Goal: Entertainment & Leisure: Consume media (video, audio)

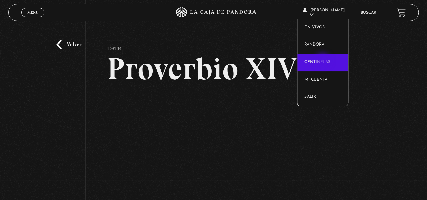
click at [324, 61] on link "Centinelas" at bounding box center [323, 63] width 51 height 18
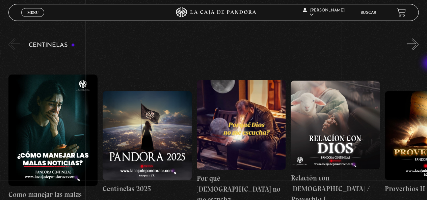
scroll to position [79, 0]
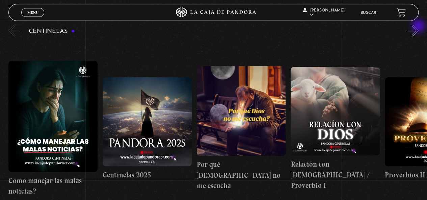
click at [419, 27] on button "»" at bounding box center [413, 31] width 12 height 12
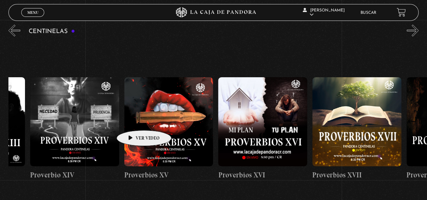
scroll to position [0, 1500]
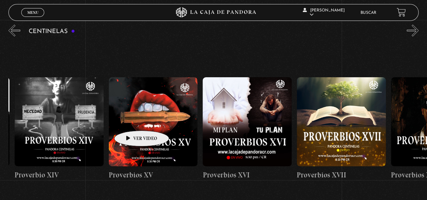
drag, startPoint x: 342, startPoint y: 111, endPoint x: 131, endPoint y: 121, distance: 211.7
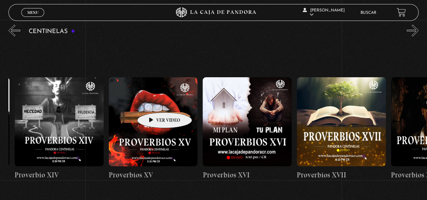
click at [154, 102] on figure at bounding box center [153, 121] width 89 height 89
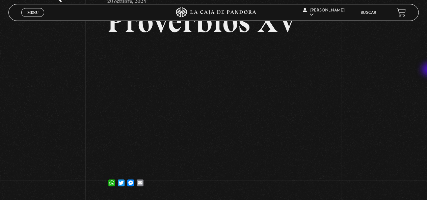
scroll to position [47, 0]
